Goal: Information Seeking & Learning: Learn about a topic

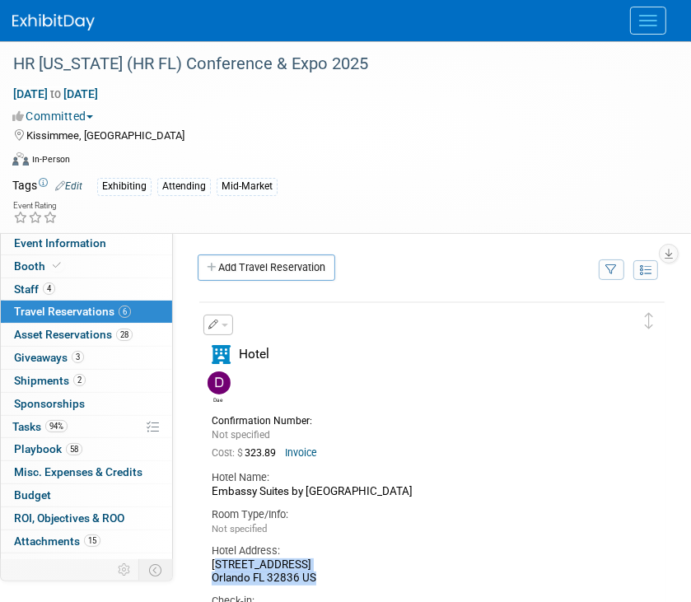
click at [41, 18] on img at bounding box center [53, 22] width 82 height 16
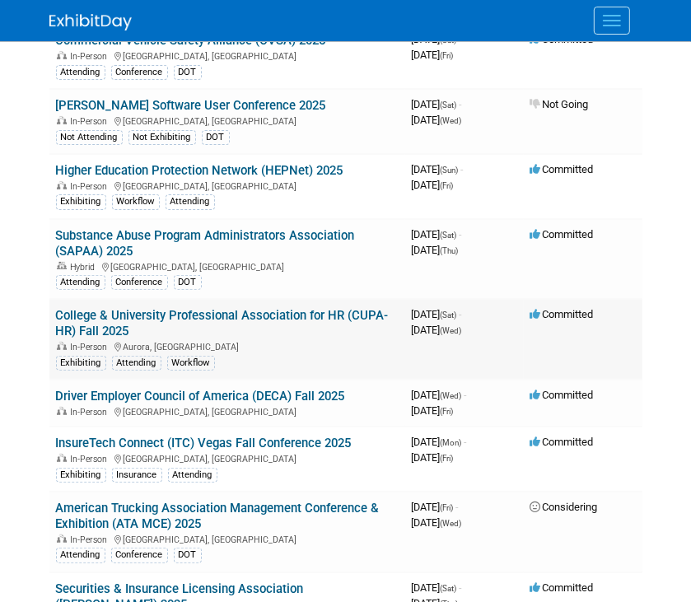
scroll to position [247, 0]
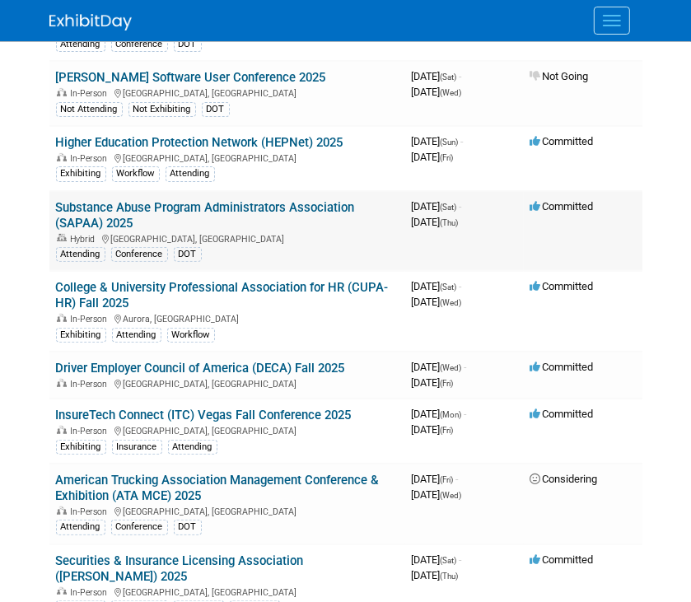
click at [310, 203] on link "Substance Abuse Program Administrators Association (SAPAA) 2025" at bounding box center [205, 215] width 299 height 30
click at [255, 283] on link "College & University Professional Association for HR (CUPA-HR) Fall 2025" at bounding box center [222, 295] width 333 height 30
click at [273, 414] on link "InsureTech Connect (ITC) Vegas Fall Conference 2025" at bounding box center [204, 414] width 296 height 15
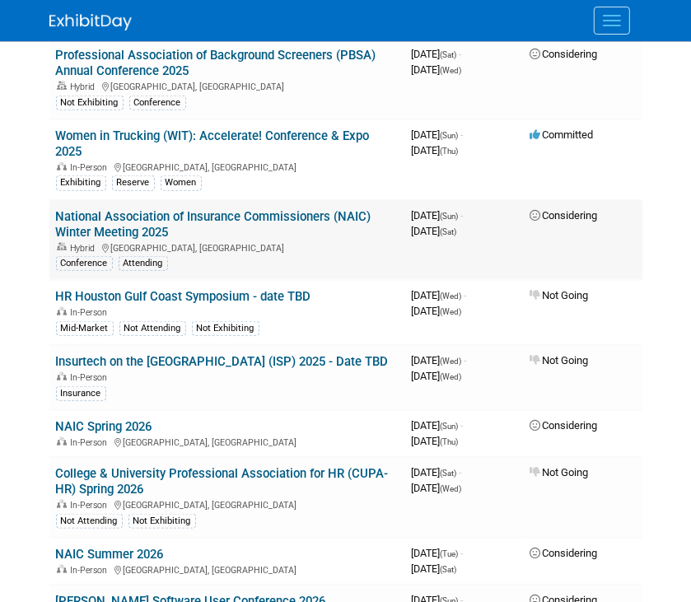
scroll to position [750, 0]
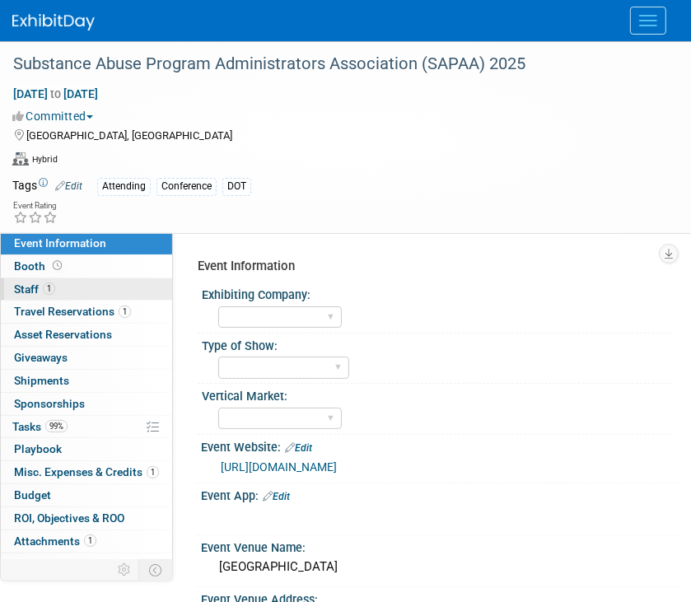
click at [63, 282] on link "1 Staff 1" at bounding box center [86, 289] width 171 height 22
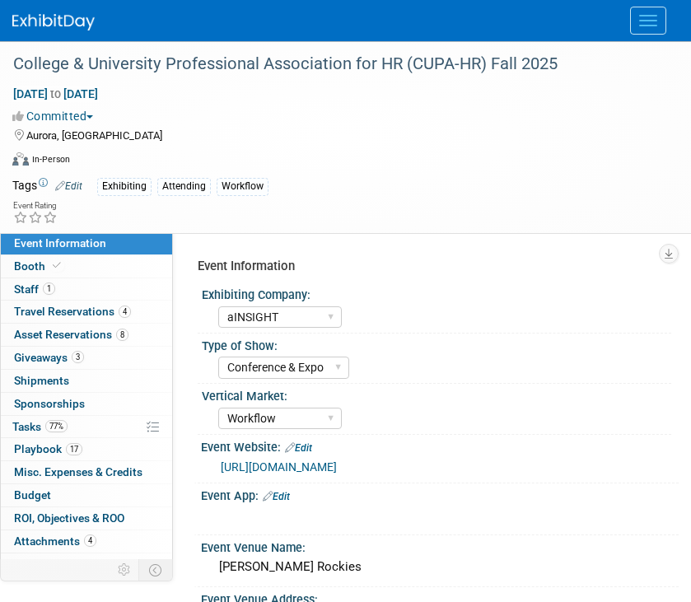
select select "aINSIGHT"
select select "Conference & Expo"
select select "Workflow"
click at [76, 288] on link "1 Staff 1" at bounding box center [86, 289] width 171 height 22
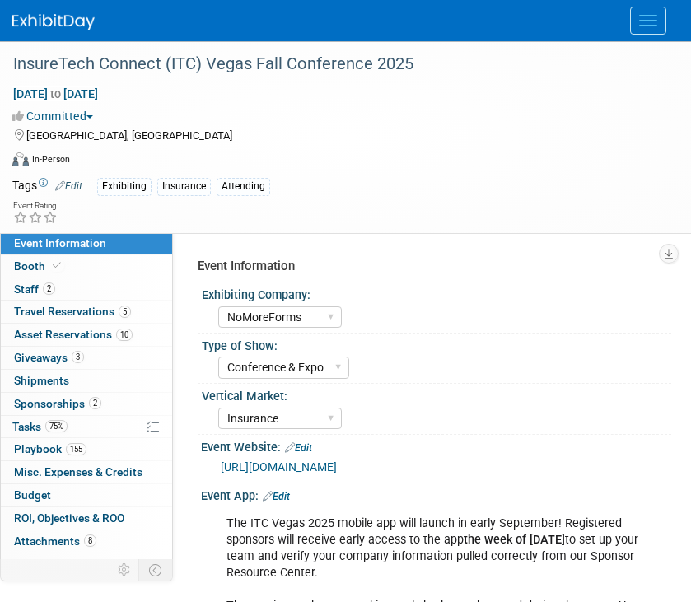
select select "NoMoreForms"
select select "Conference & Expo"
select select "Insurance"
select select "Full Access"
click at [58, 282] on link "2 Staff 2" at bounding box center [86, 289] width 171 height 22
